Goal: Transaction & Acquisition: Book appointment/travel/reservation

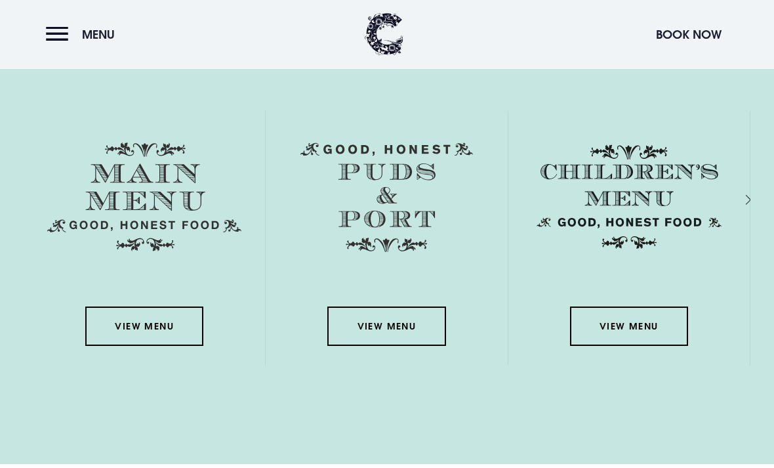
scroll to position [1846, 0]
click at [134, 346] on link "View Menu" at bounding box center [144, 325] width 118 height 39
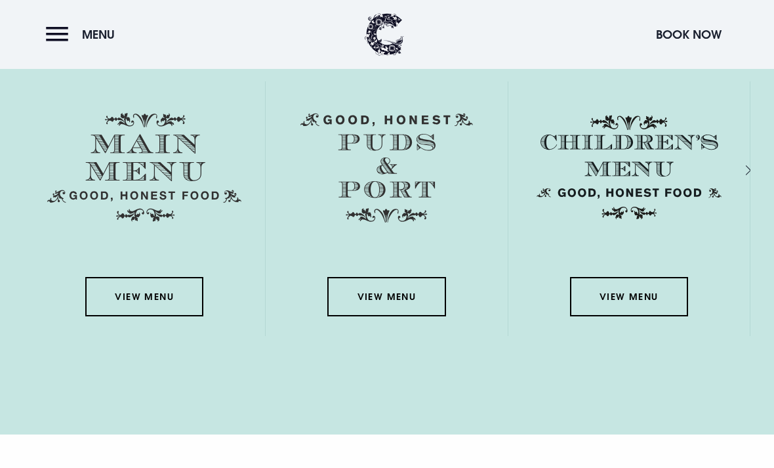
scroll to position [1907, 0]
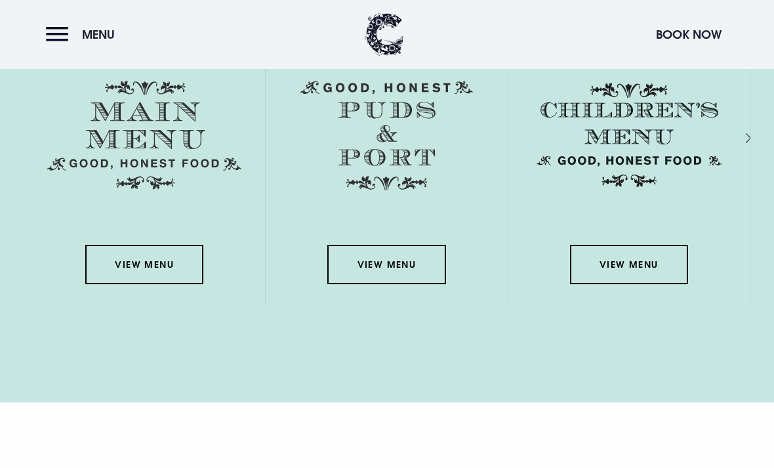
click at [139, 284] on link "View Menu" at bounding box center [144, 264] width 118 height 39
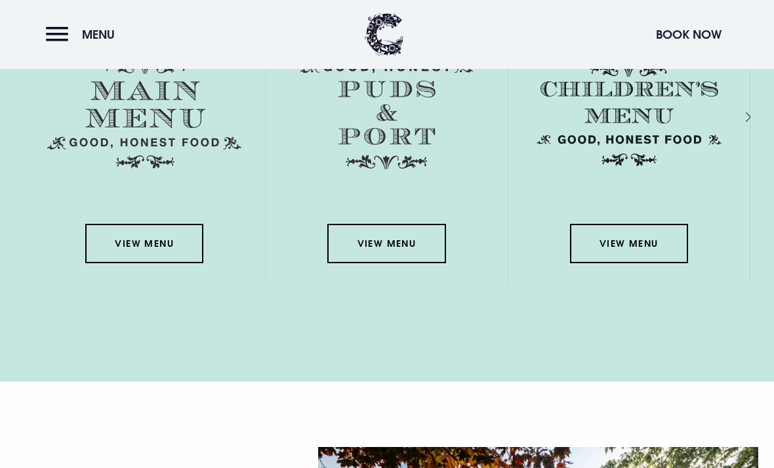
click at [692, 40] on button "Book Now" at bounding box center [689, 34] width 79 height 28
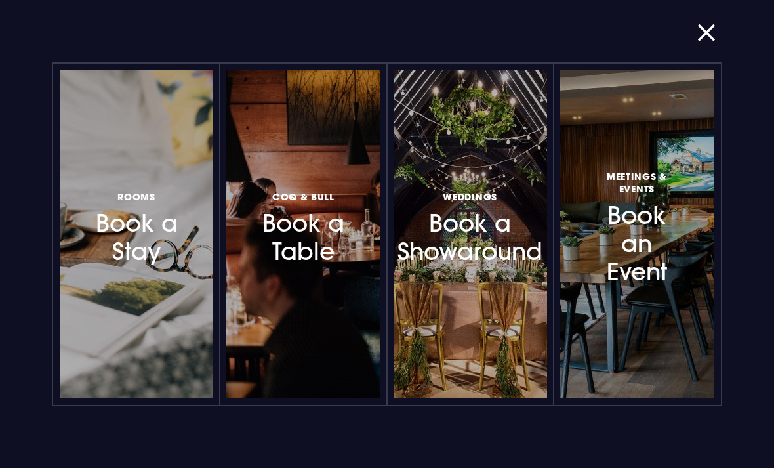
click at [318, 224] on h3 "Coq & Bull Book a Table" at bounding box center [303, 227] width 89 height 78
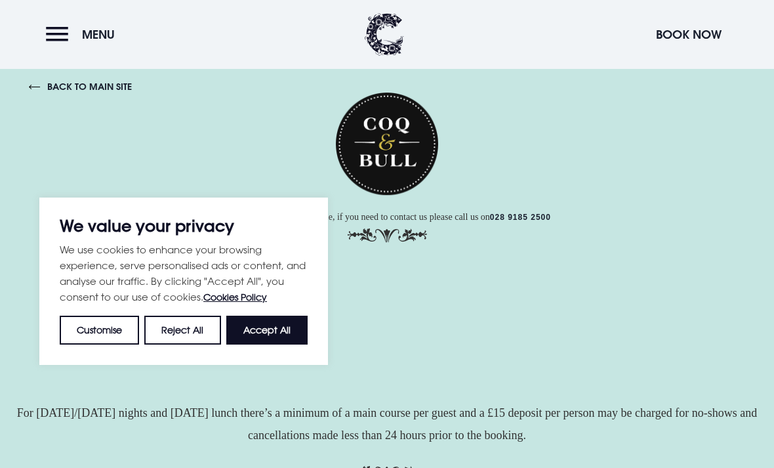
click at [260, 333] on button "Accept All" at bounding box center [266, 329] width 81 height 29
checkbox input "true"
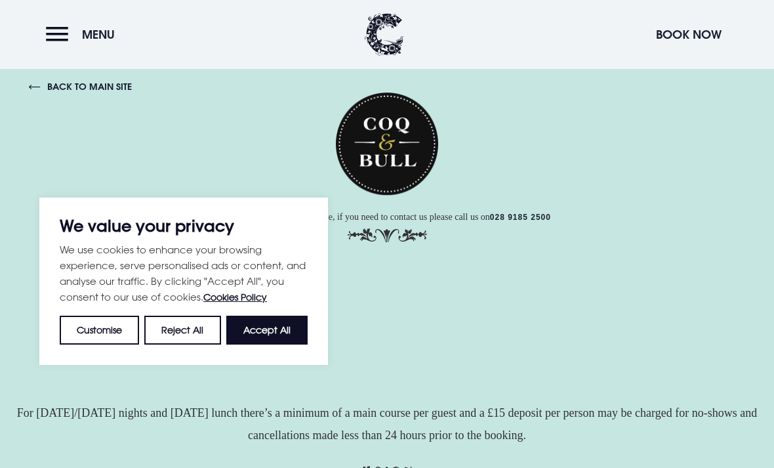
checkbox input "true"
